Goal: Task Accomplishment & Management: Use online tool/utility

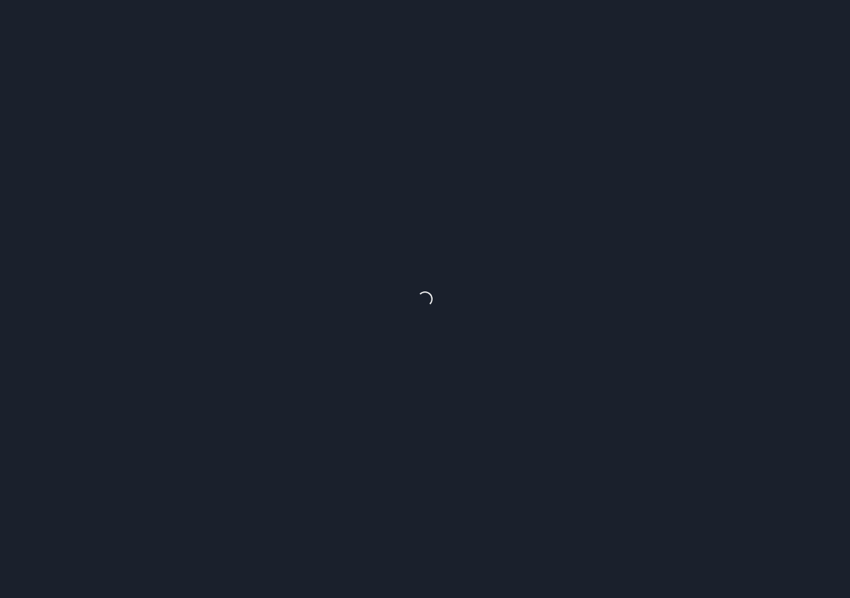
select select "********"
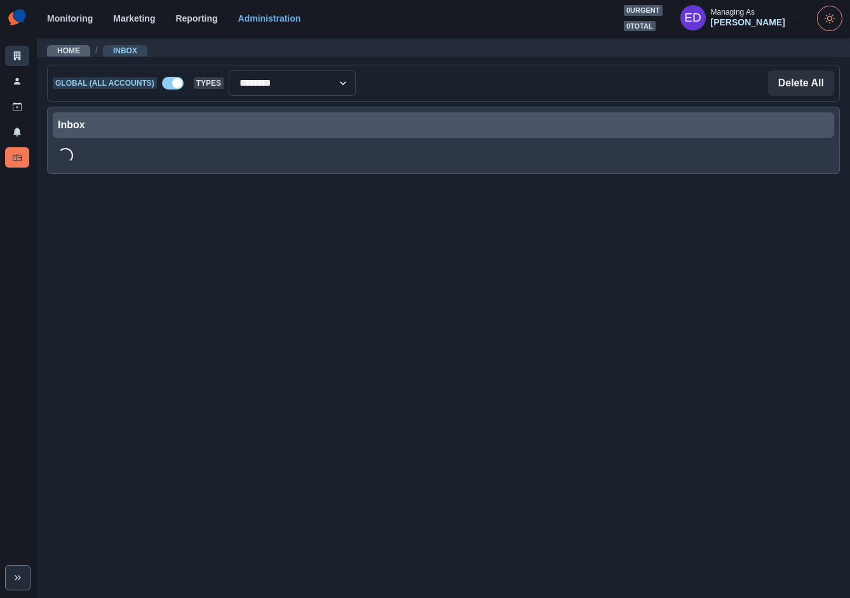
click at [24, 62] on link "Clients" at bounding box center [17, 56] width 24 height 20
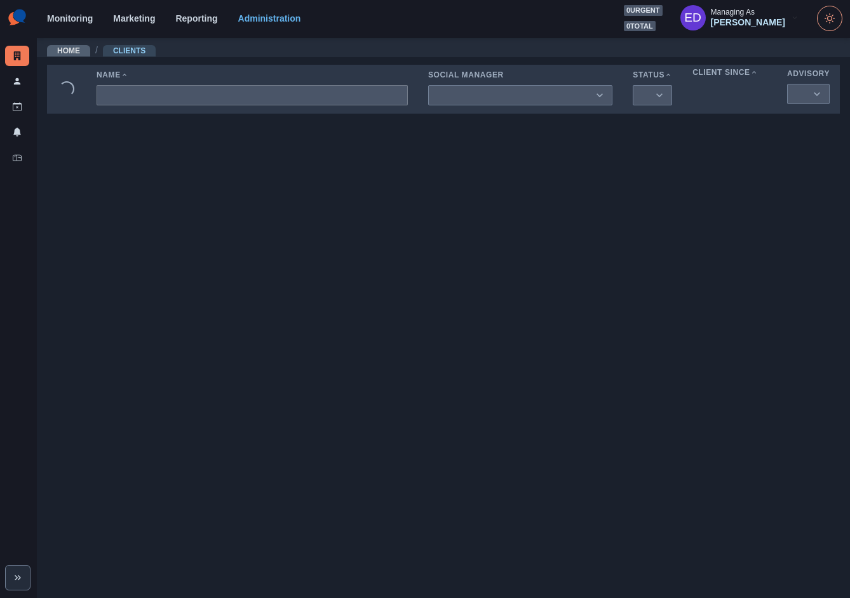
click at [184, 105] on input at bounding box center [252, 95] width 311 height 20
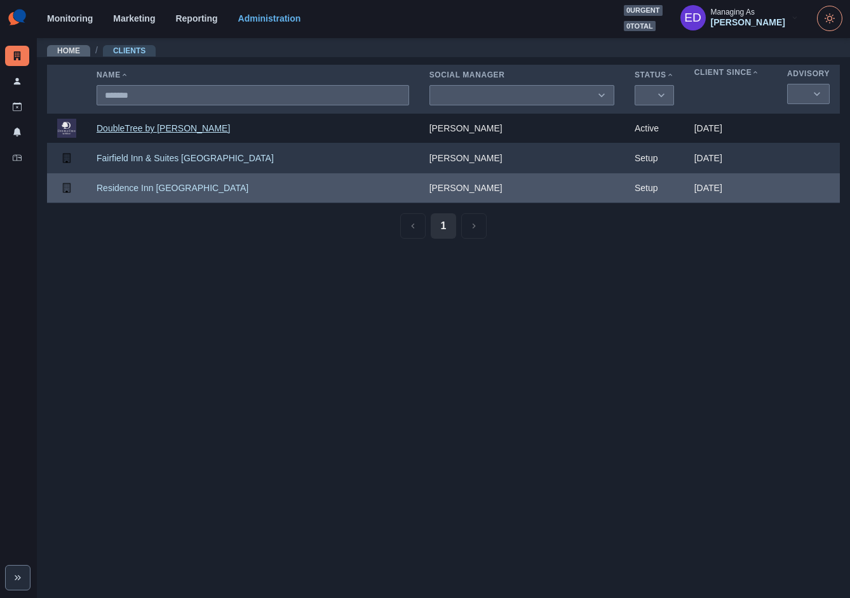
type input "*******"
click at [159, 131] on link "DoubleTree by [PERSON_NAME]" at bounding box center [163, 128] width 133 height 10
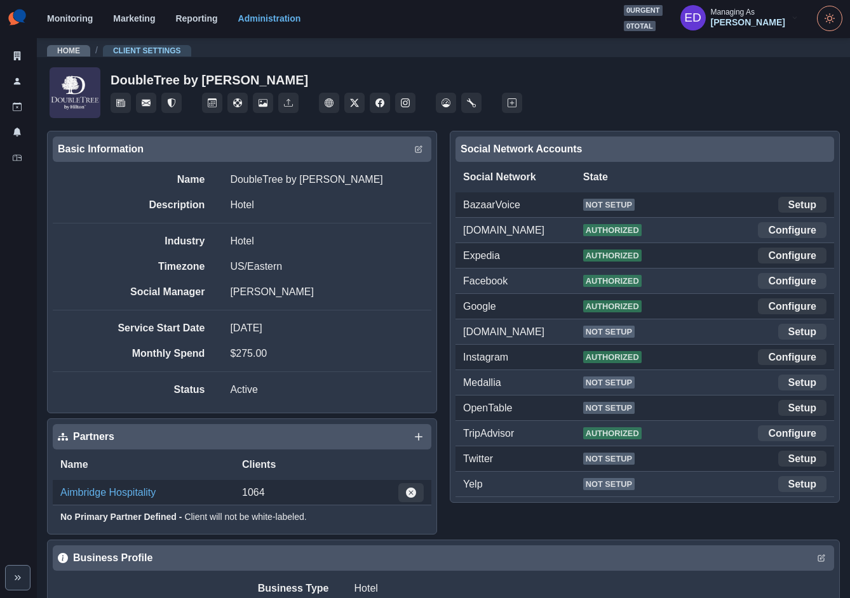
drag, startPoint x: 689, startPoint y: 370, endPoint x: 747, endPoint y: 365, distance: 58.0
click at [690, 370] on div "Medallia Not Setup Setup" at bounding box center [644, 382] width 379 height 25
click at [770, 361] on link "Configure" at bounding box center [792, 357] width 69 height 16
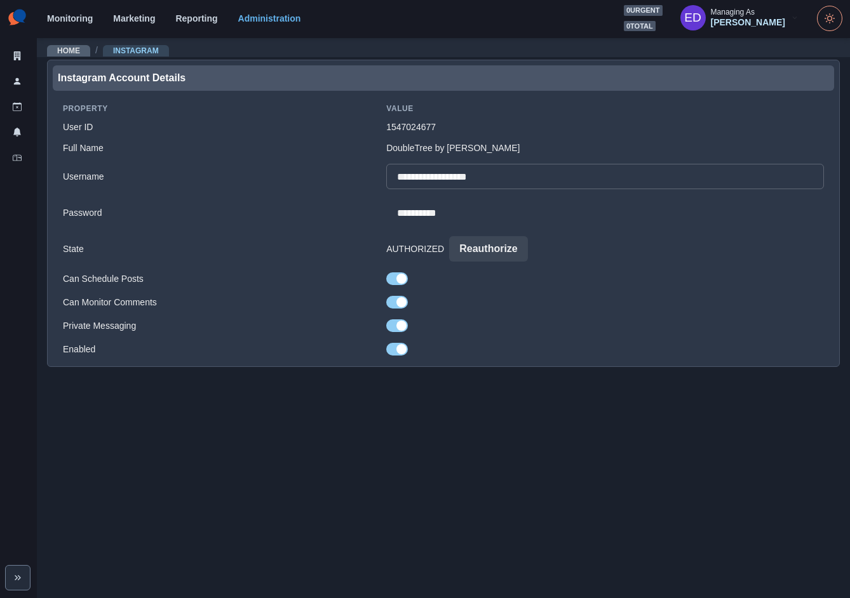
click at [445, 187] on input "**********" at bounding box center [605, 176] width 438 height 25
click at [446, 224] on input "**********" at bounding box center [605, 212] width 438 height 25
click at [448, 146] on td "DoubleTree by [PERSON_NAME]" at bounding box center [605, 148] width 458 height 21
drag, startPoint x: 448, startPoint y: 146, endPoint x: 445, endPoint y: 130, distance: 16.9
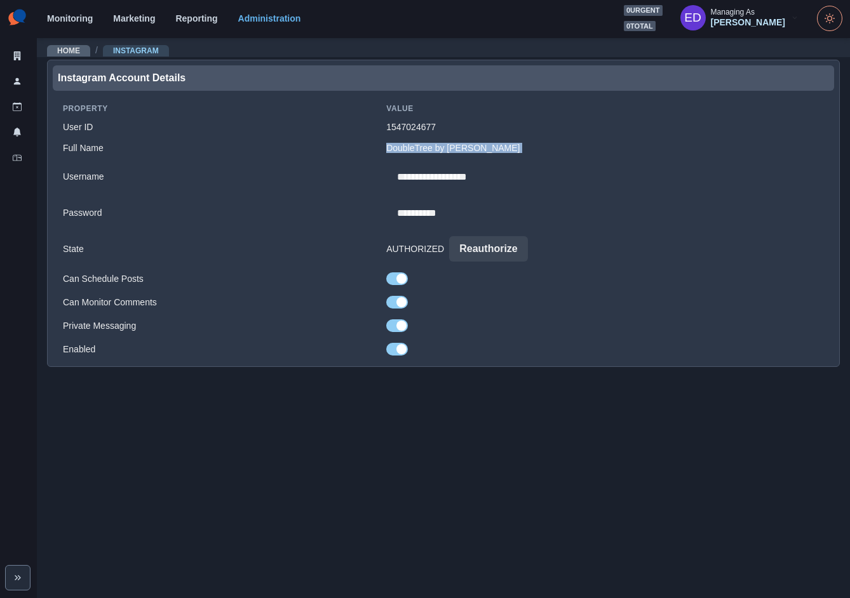
click at [448, 146] on td "DoubleTree by [PERSON_NAME]" at bounding box center [605, 148] width 458 height 21
click at [438, 119] on td "1547024677" at bounding box center [605, 127] width 458 height 21
drag, startPoint x: 438, startPoint y: 119, endPoint x: 450, endPoint y: 123, distance: 12.9
click at [438, 119] on td "1547024677" at bounding box center [605, 127] width 458 height 21
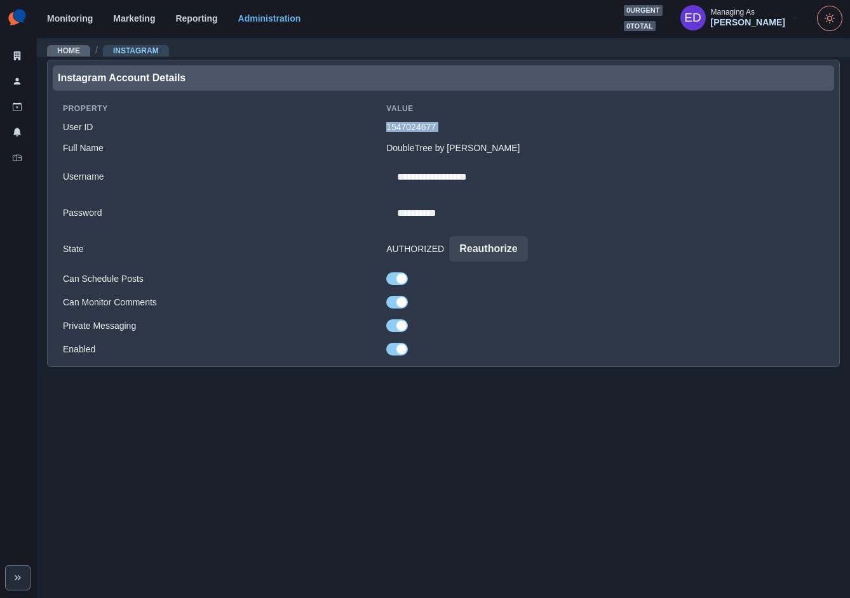
click at [458, 127] on td "1547024677" at bounding box center [605, 127] width 458 height 21
drag, startPoint x: 431, startPoint y: 137, endPoint x: 433, endPoint y: 119, distance: 17.9
click at [431, 138] on td "DoubleTree by [PERSON_NAME]" at bounding box center [605, 148] width 458 height 21
click at [433, 119] on td "1547024677" at bounding box center [605, 127] width 458 height 21
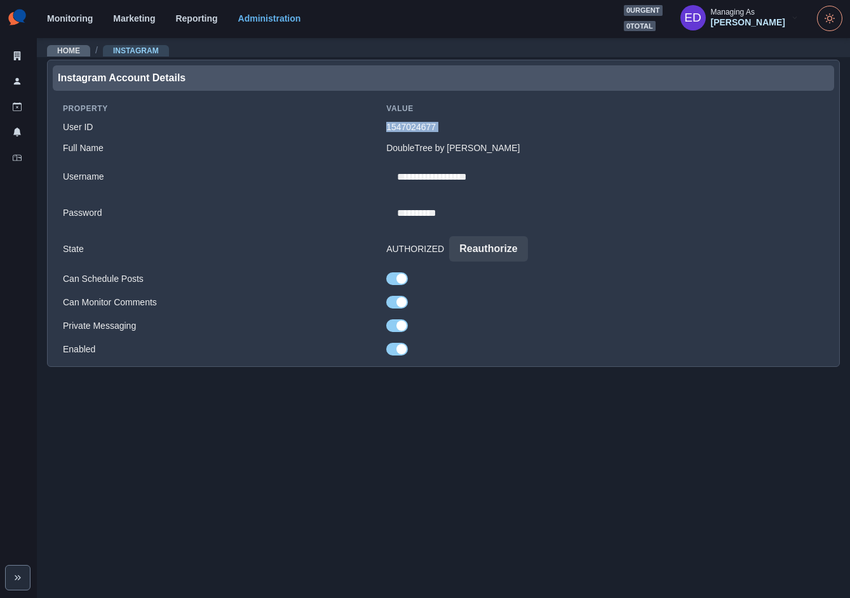
click at [433, 119] on td "1547024677" at bounding box center [605, 127] width 458 height 21
click at [464, 120] on td "1547024677" at bounding box center [605, 127] width 458 height 21
